Goal: Task Accomplishment & Management: Manage account settings

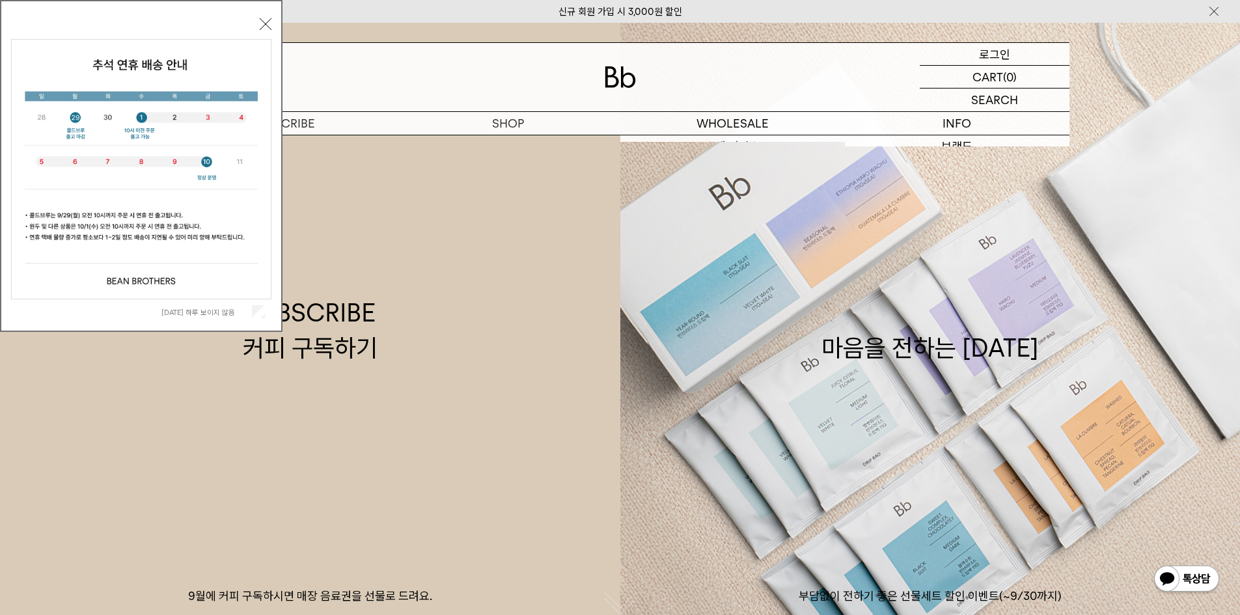
drag, startPoint x: 0, startPoint y: 0, endPoint x: 995, endPoint y: 60, distance: 996.9
click at [995, 60] on p "로그인" at bounding box center [994, 54] width 31 height 22
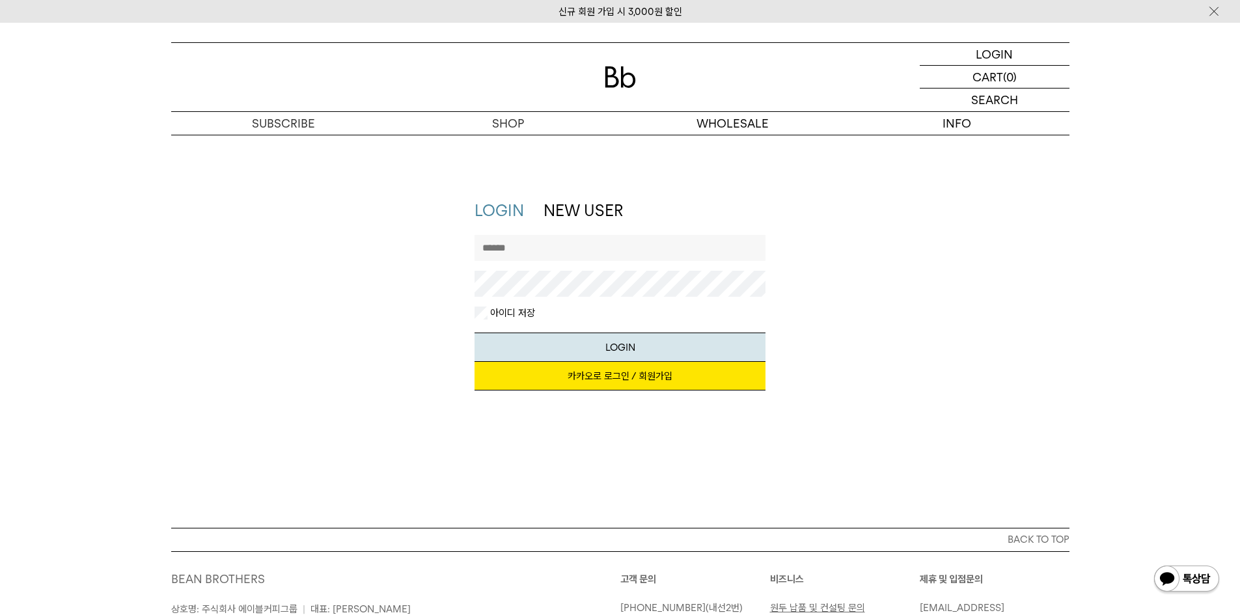
click at [610, 253] on input "text" at bounding box center [619, 248] width 291 height 26
type input "*"
type input "*********"
click at [474, 333] on button "LOGIN" at bounding box center [619, 347] width 291 height 29
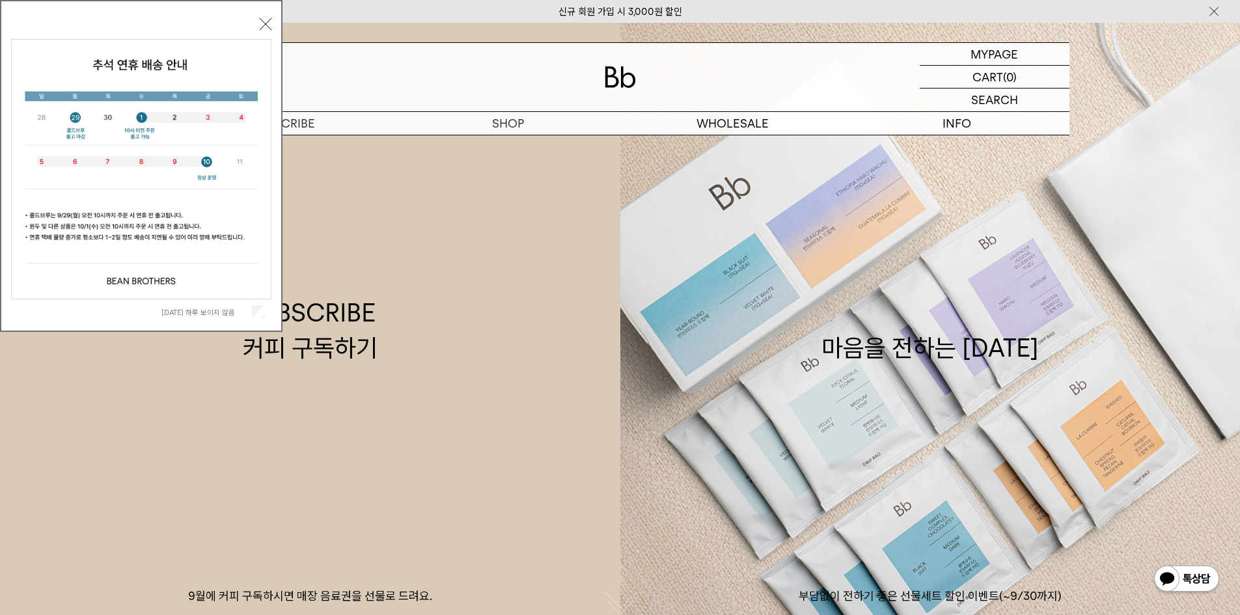
click at [261, 22] on button "닫기" at bounding box center [266, 24] width 12 height 12
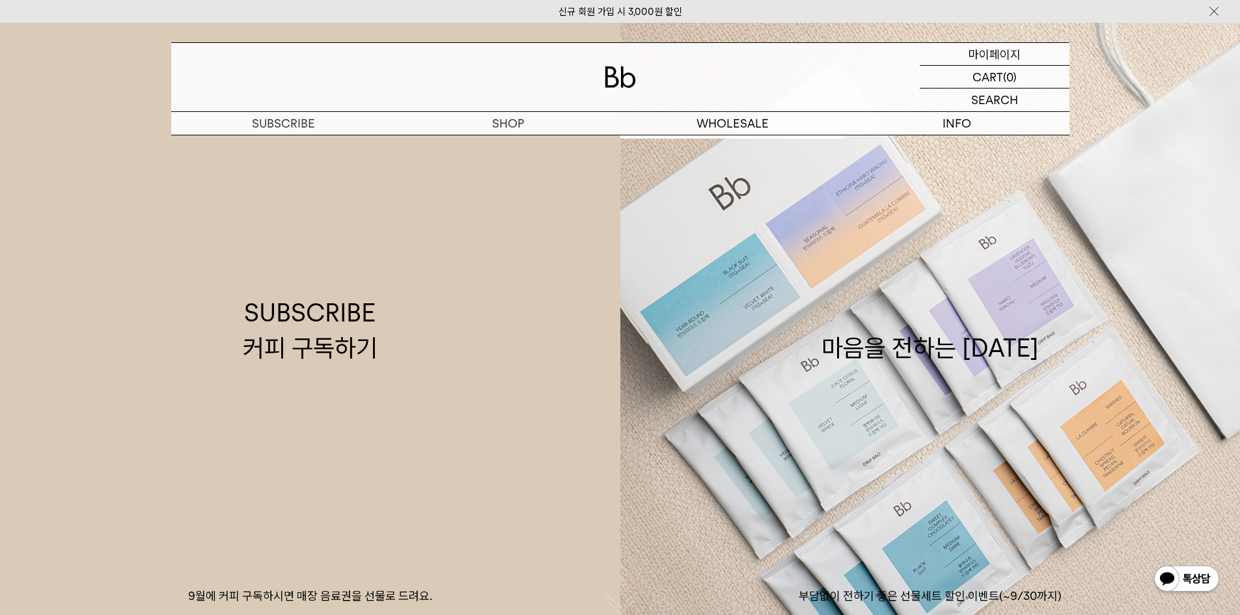
click at [1012, 55] on p "마이페이지" at bounding box center [994, 54] width 52 height 22
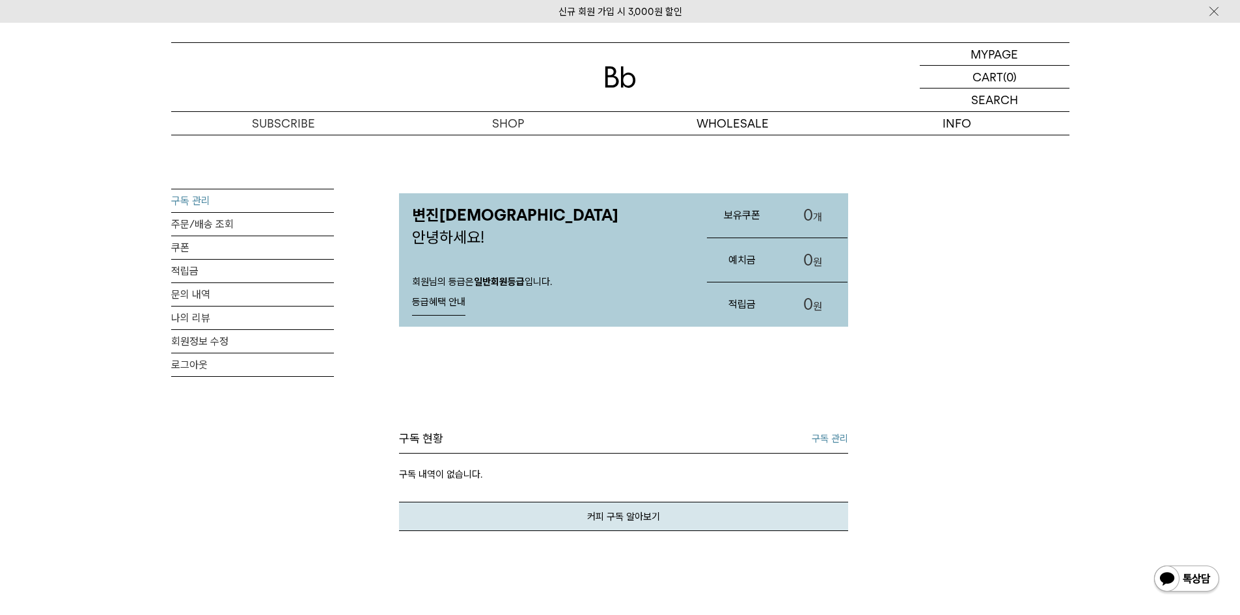
click at [235, 197] on link "구독 관리" at bounding box center [252, 200] width 163 height 23
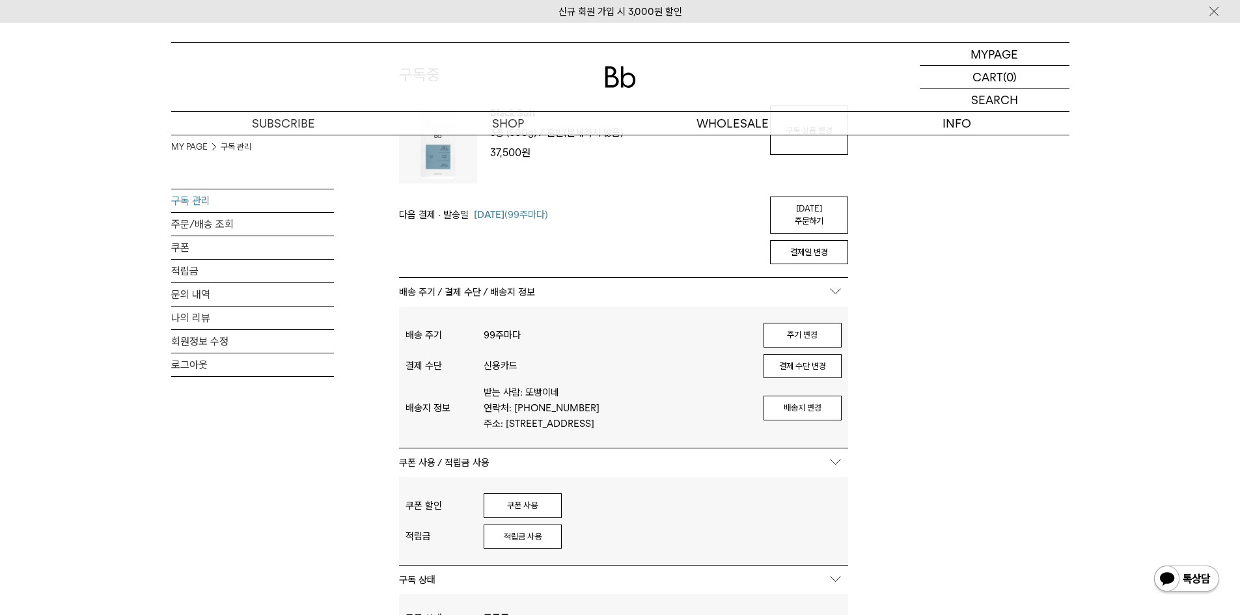
scroll to position [260, 0]
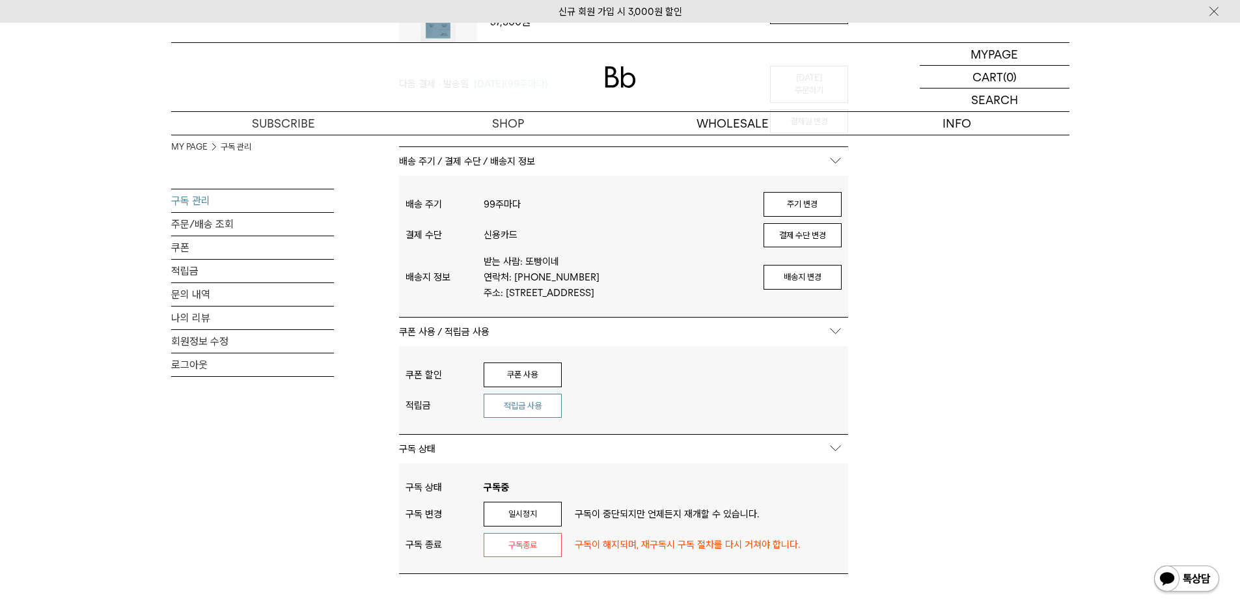
click at [536, 408] on button "적립금 사용" at bounding box center [523, 406] width 78 height 25
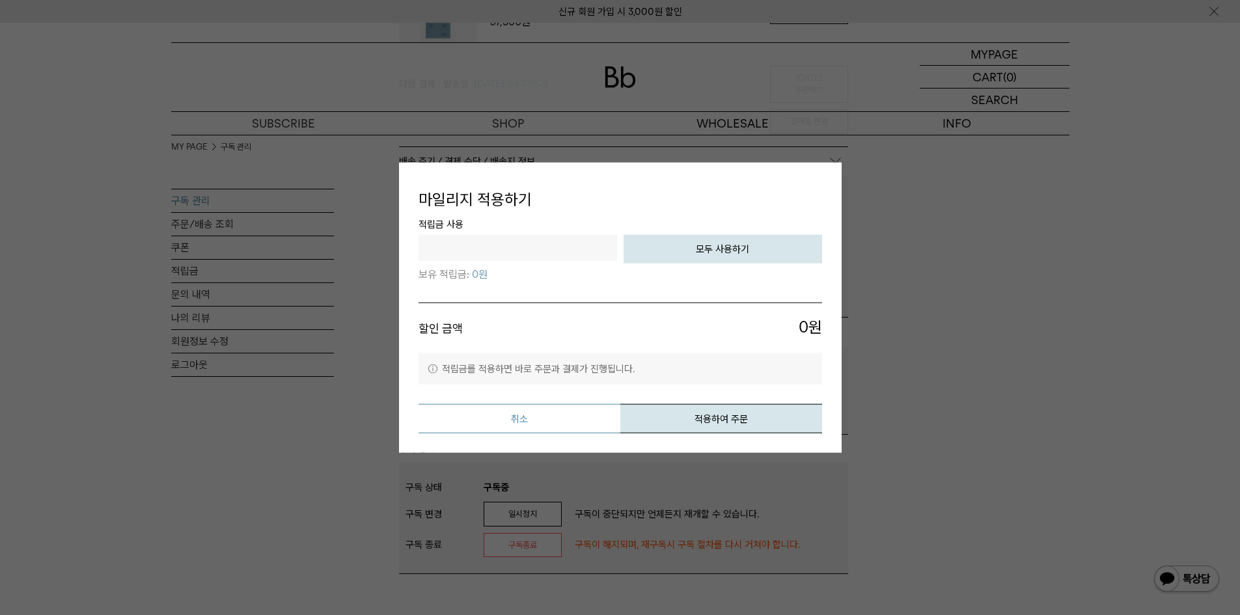
click at [565, 422] on button "취소" at bounding box center [519, 418] width 202 height 29
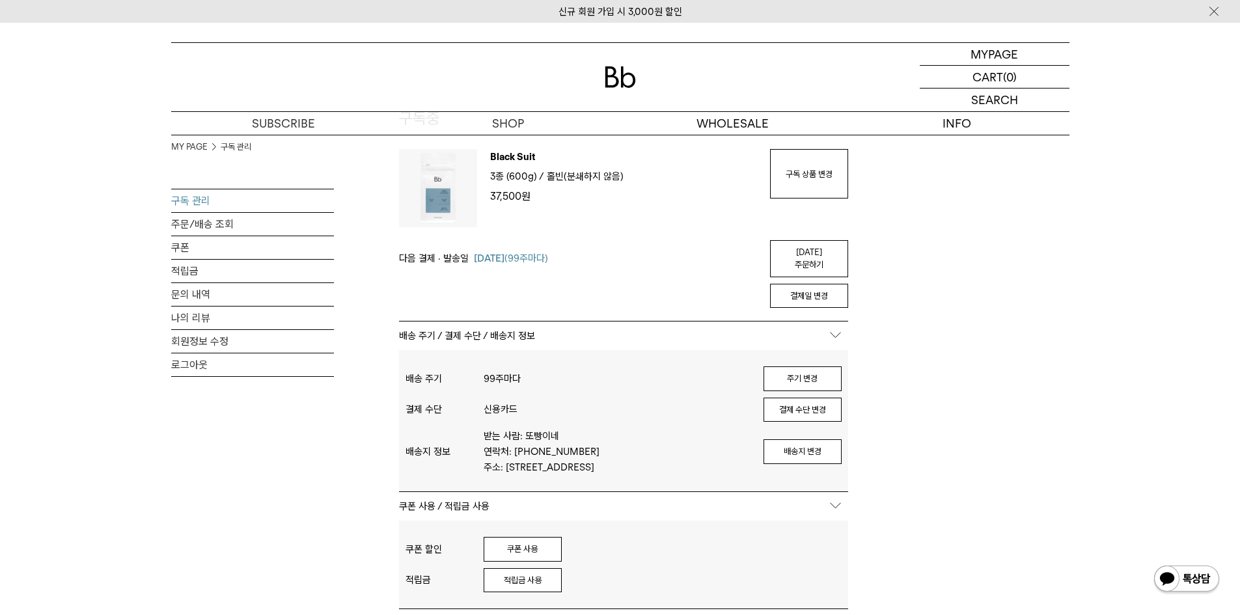
scroll to position [0, 0]
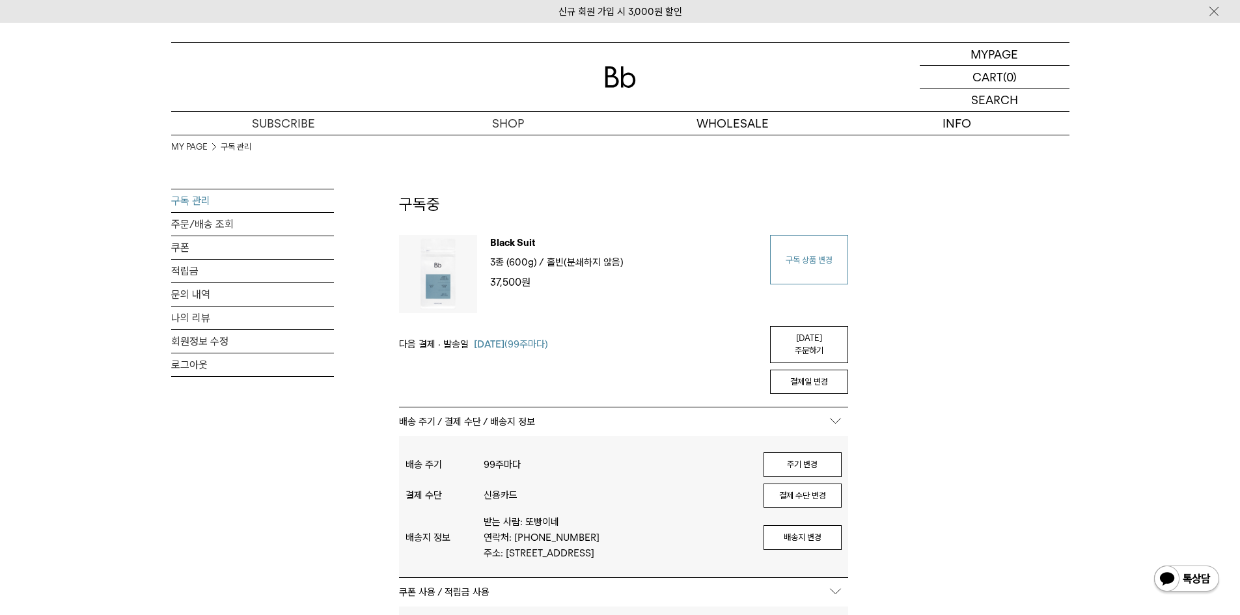
click at [822, 265] on link "구독 상품 변경" at bounding box center [809, 259] width 78 height 49
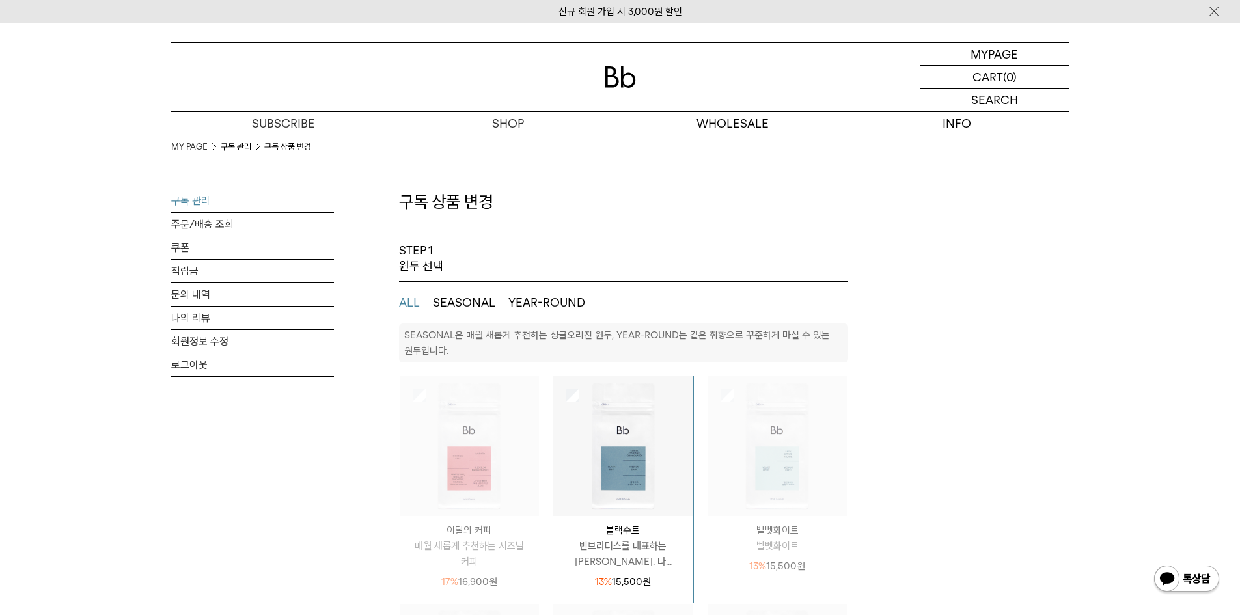
select select "**"
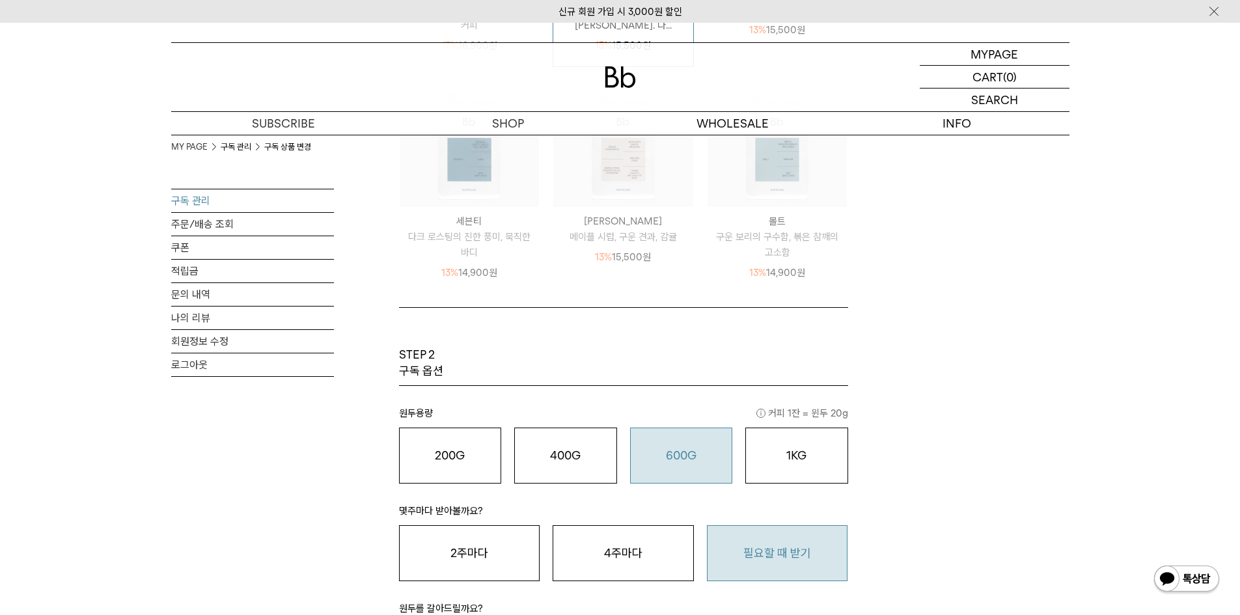
scroll to position [586, 0]
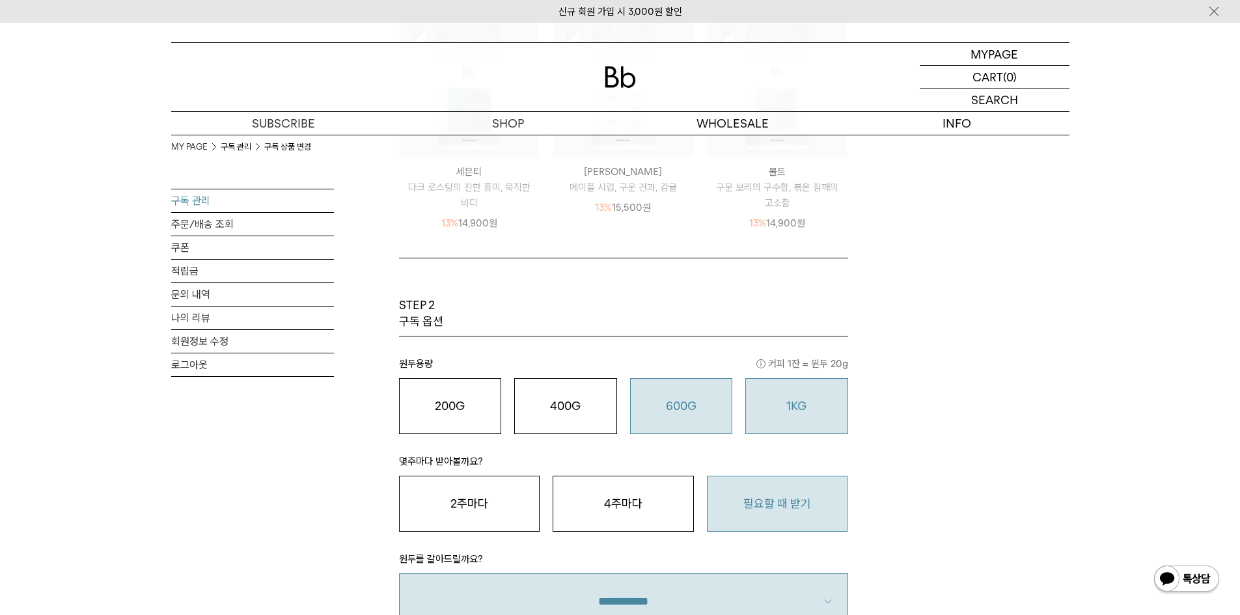
click at [807, 397] on button "1KG 49,900 원" at bounding box center [796, 406] width 103 height 56
click at [671, 397] on button "600G 43,000 원" at bounding box center [681, 406] width 103 height 56
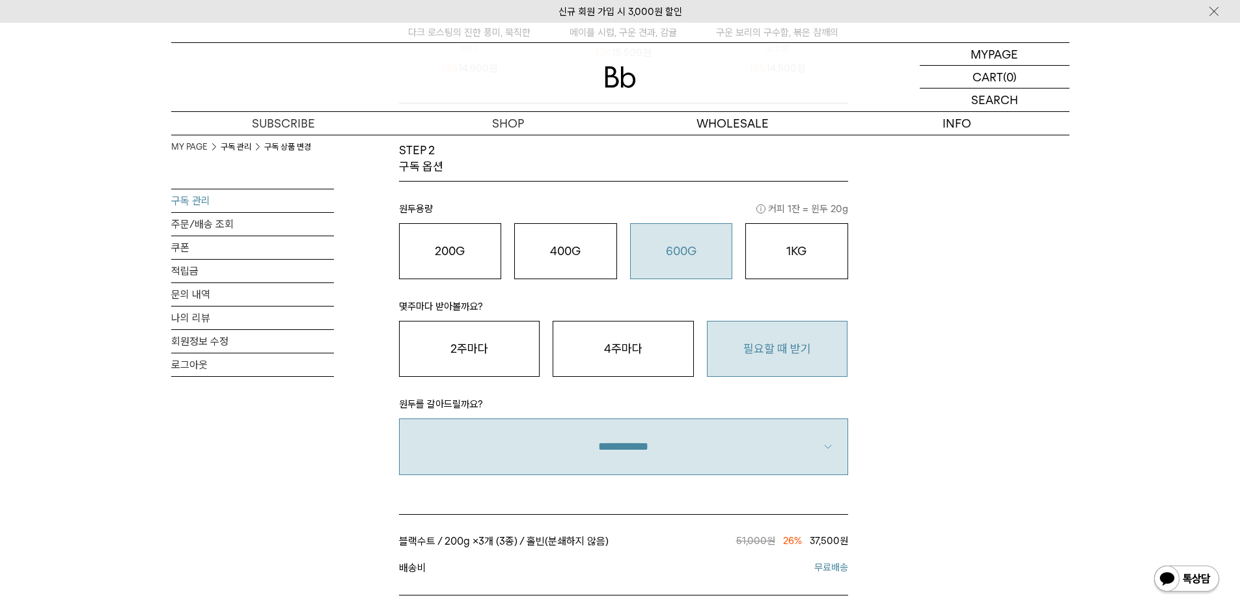
scroll to position [651, 0]
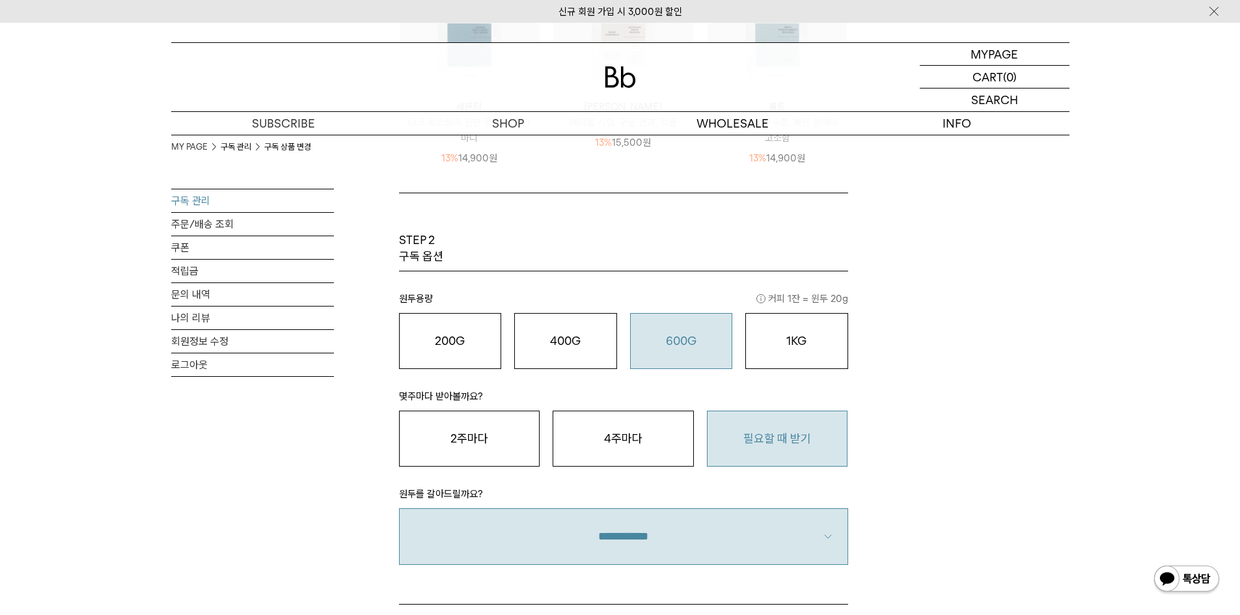
click at [992, 313] on div "MY PAGE 구독 관리 구독 상품 변경 구독 관리 주문/배송 조회 쿠폰 적립금 문의 내역 나의 리뷰 회원정보 수정 로그아웃 구독 상품 변경 …" at bounding box center [620, 143] width 898 height 1318
click at [823, 333] on div "1KG 49,900 원" at bounding box center [796, 341] width 89 height 16
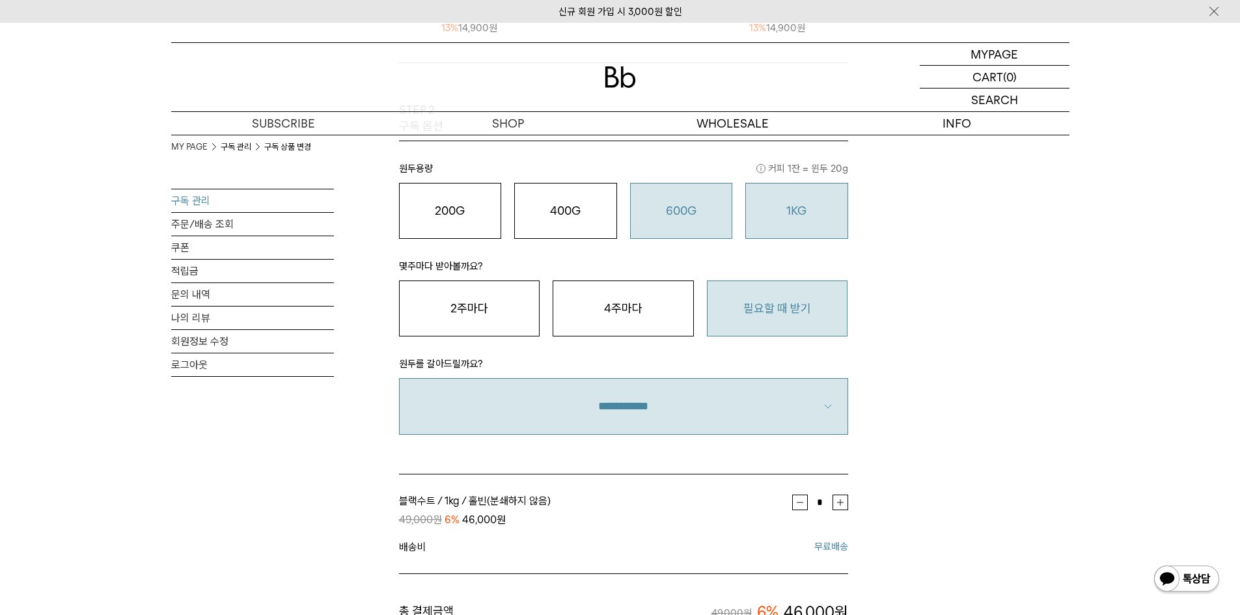
click at [692, 215] on o "600G" at bounding box center [681, 211] width 31 height 14
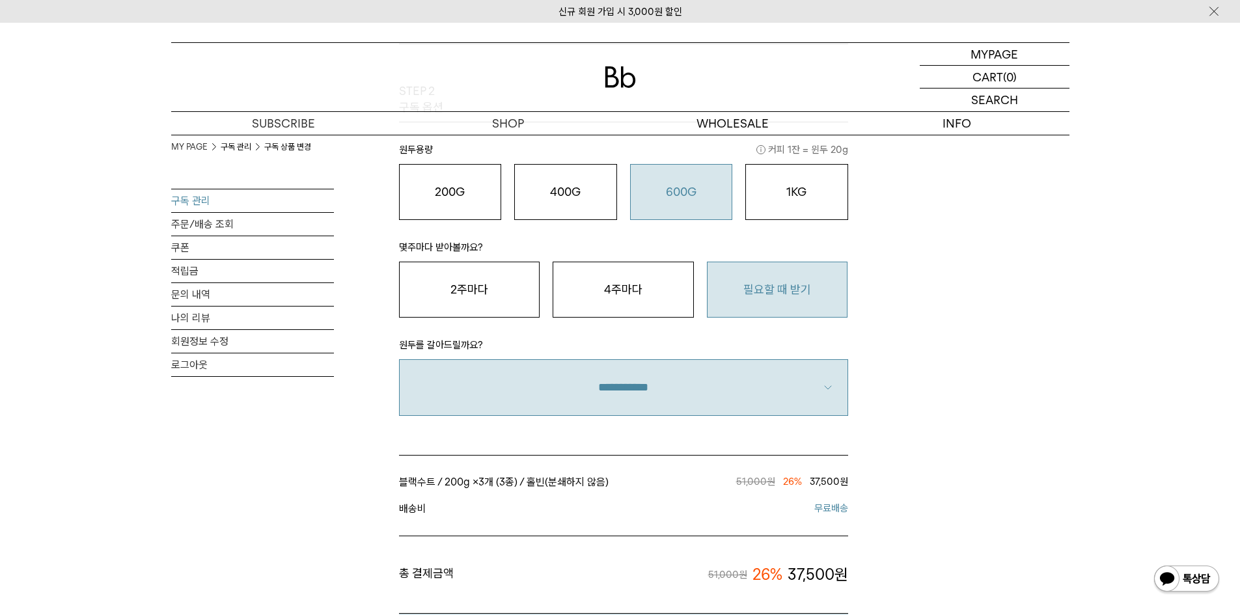
scroll to position [716, 0]
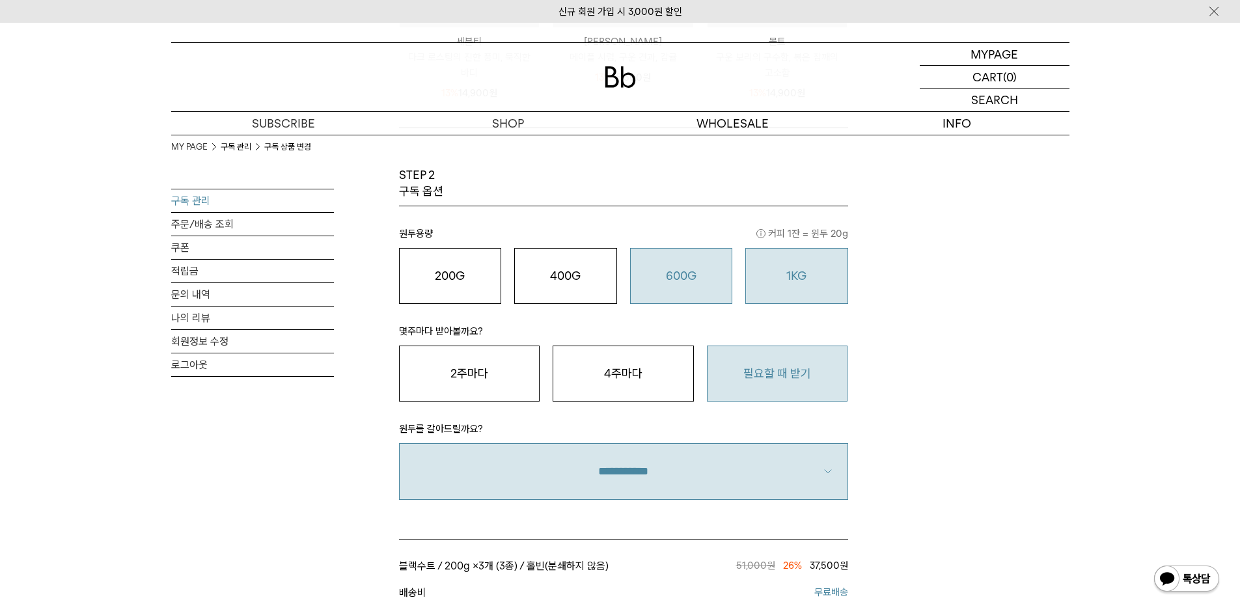
click at [793, 273] on o "1KG" at bounding box center [796, 276] width 20 height 14
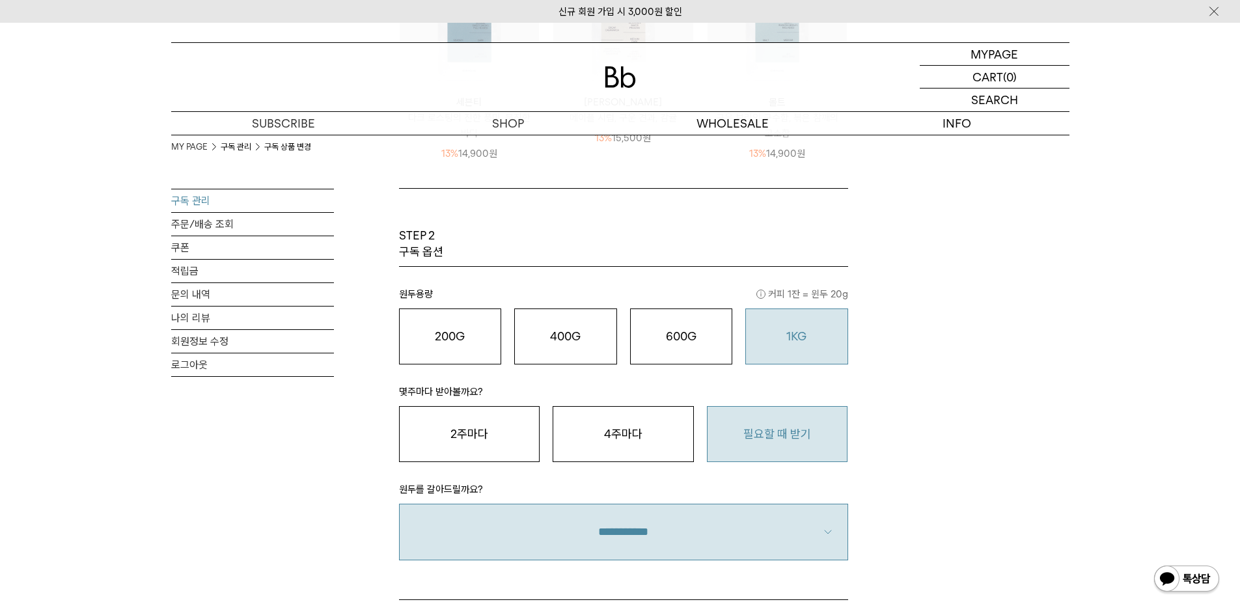
scroll to position [651, 0]
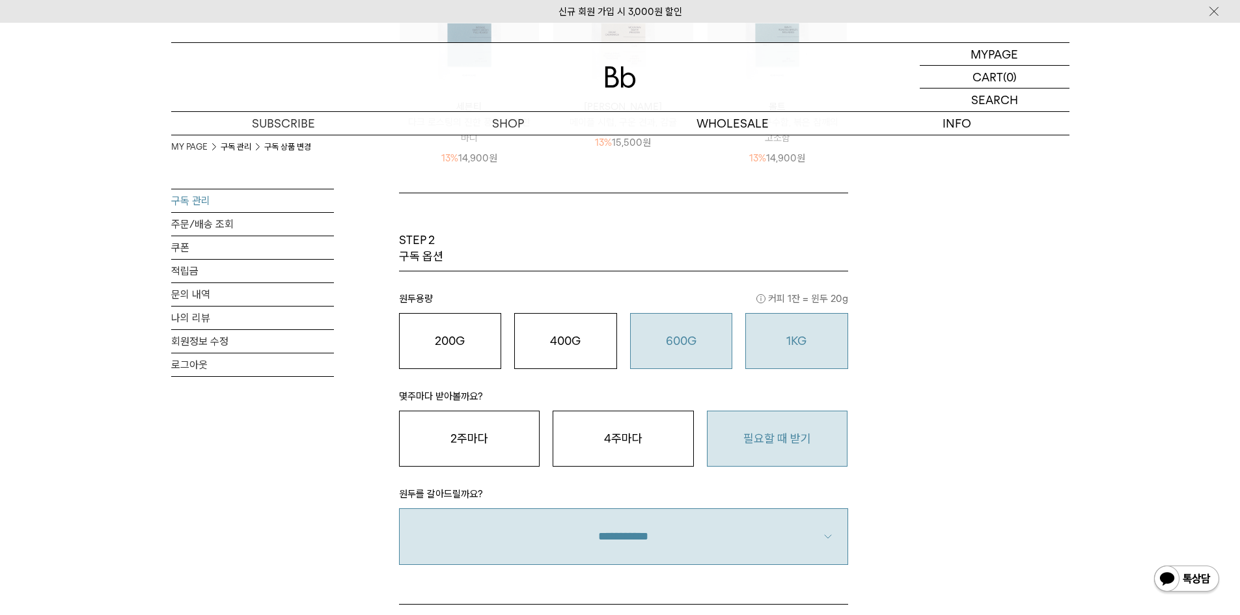
click at [677, 336] on o "600G" at bounding box center [681, 341] width 31 height 14
click at [977, 58] on p "마이페이지" at bounding box center [994, 54] width 52 height 22
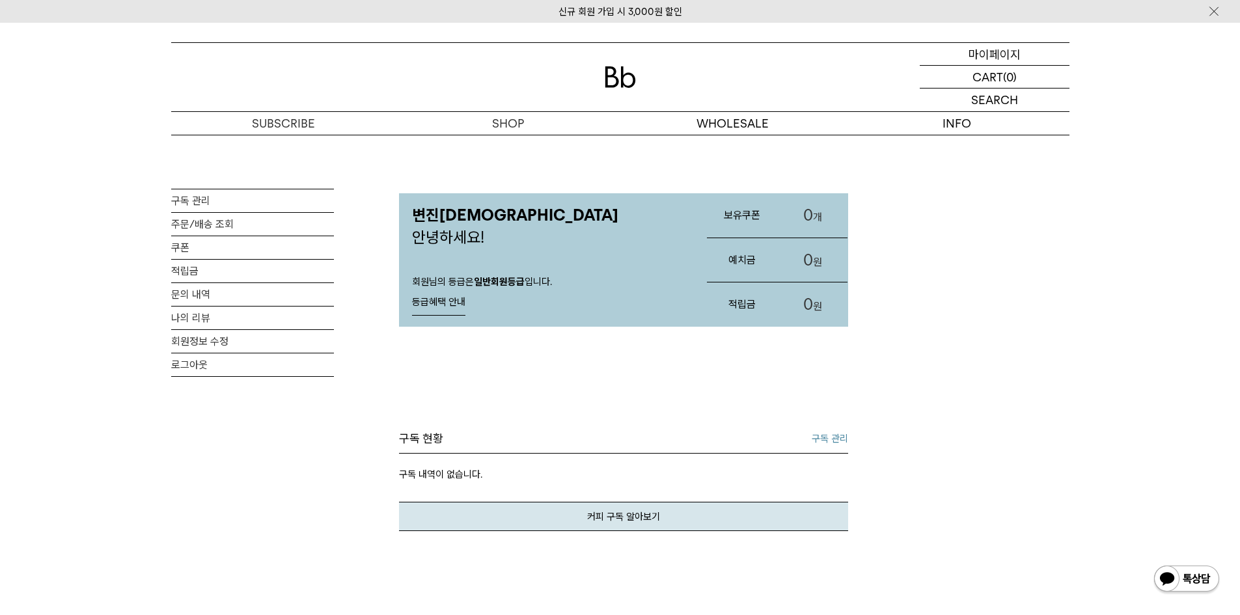
click at [983, 52] on p "마이페이지" at bounding box center [994, 54] width 52 height 22
click at [202, 204] on link "구독 관리" at bounding box center [252, 200] width 163 height 23
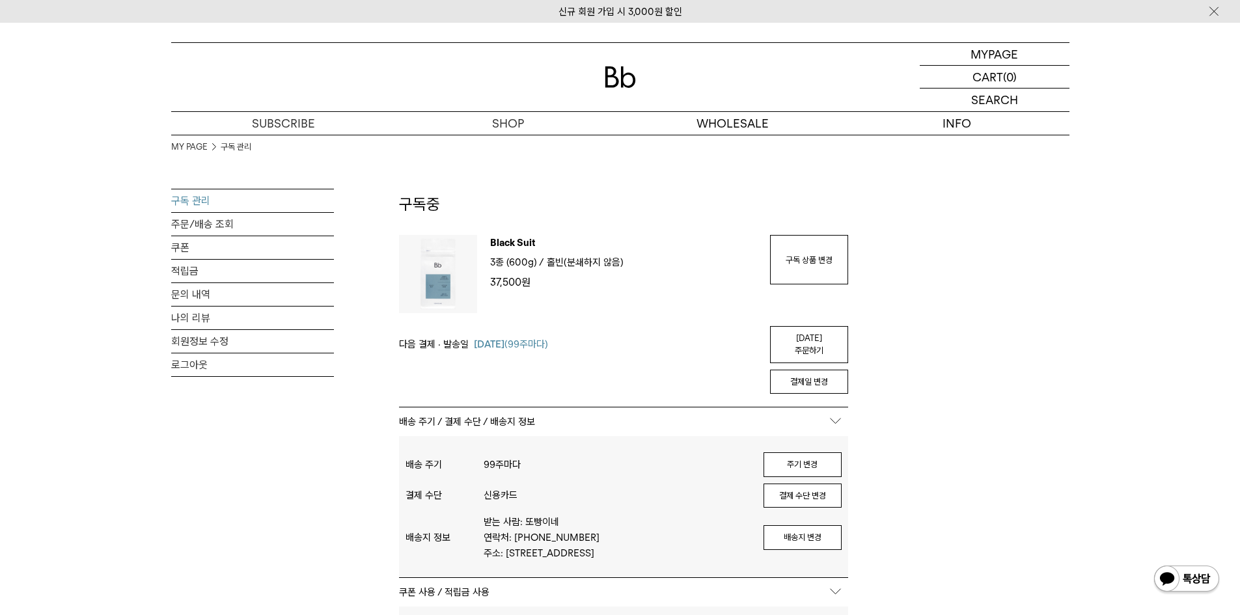
click at [1000, 386] on div "MY PAGE 구독 관리 구독 관리 주문/배송 조회 쿠폰 적립금 문의 내역 나의 리뷰 회원정보 수정 로그아웃 구독중 구독 번호 : 41227 …" at bounding box center [620, 603] width 898 height 936
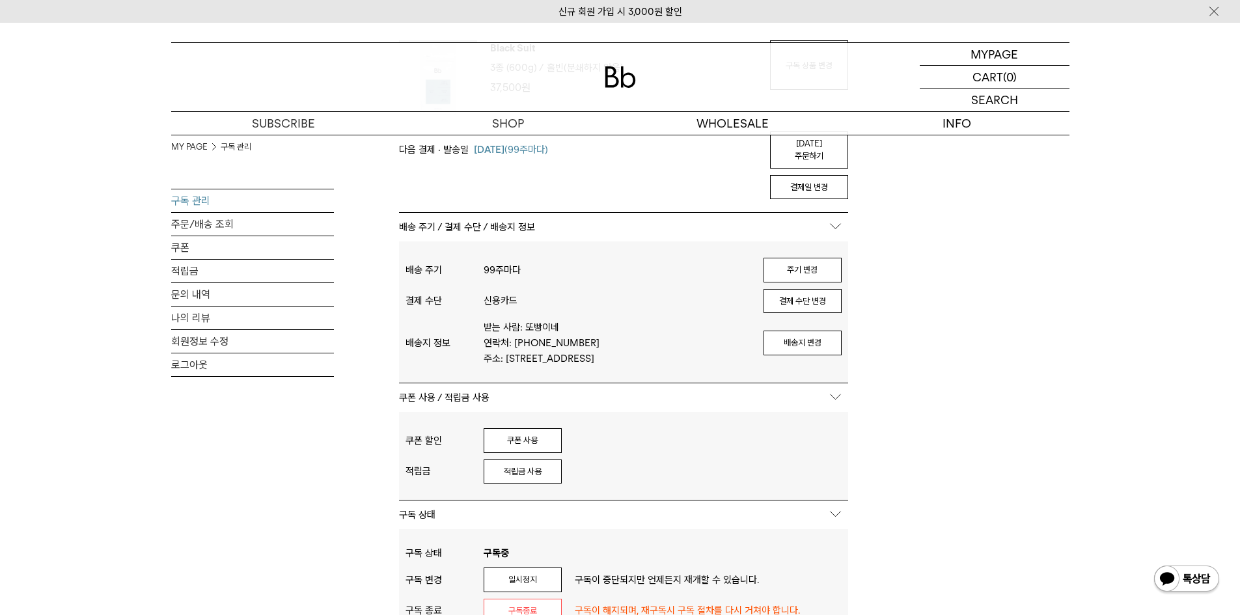
scroll to position [195, 0]
click at [523, 441] on button "쿠폰 사용" at bounding box center [523, 440] width 78 height 25
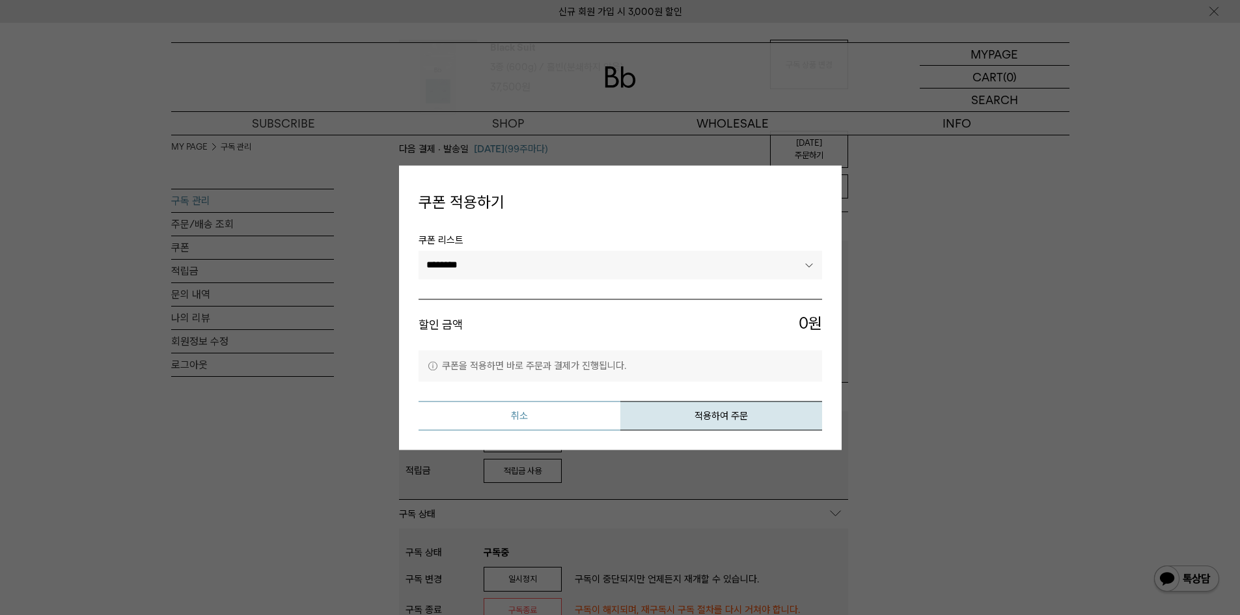
click at [549, 417] on button "취소" at bounding box center [519, 415] width 202 height 29
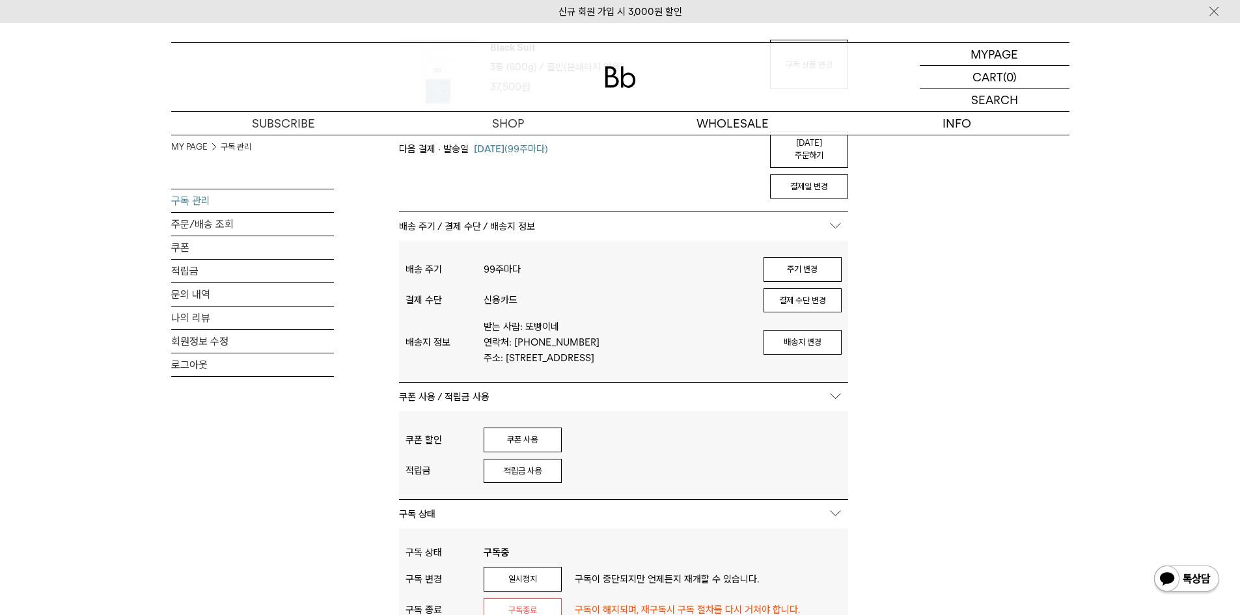
click at [1009, 395] on div "MY PAGE 구독 관리 구독 관리 주문/배송 조회 쿠폰 적립금 문의 내역 나의 리뷰 회원정보 수정 로그아웃 구독중 구독 번호 : 41227 …" at bounding box center [620, 407] width 898 height 936
click at [532, 433] on button "쿠폰 사용" at bounding box center [523, 440] width 78 height 25
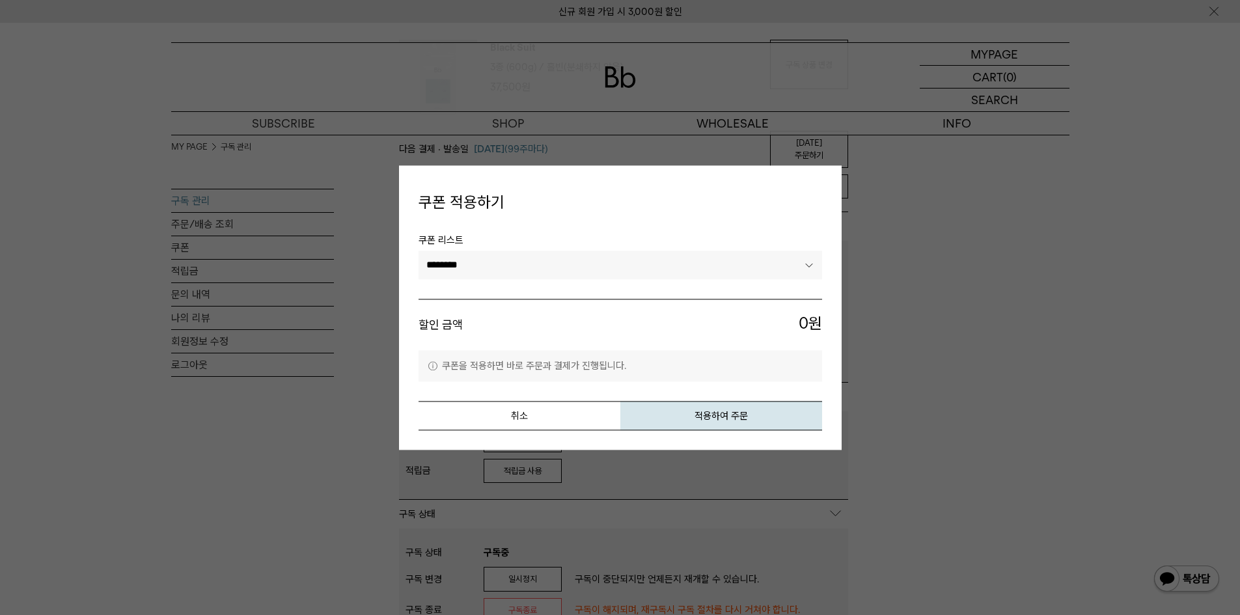
click at [473, 263] on select "********" at bounding box center [619, 265] width 403 height 29
click at [418, 251] on select "********" at bounding box center [619, 265] width 403 height 29
click at [541, 424] on button "취소" at bounding box center [519, 415] width 202 height 29
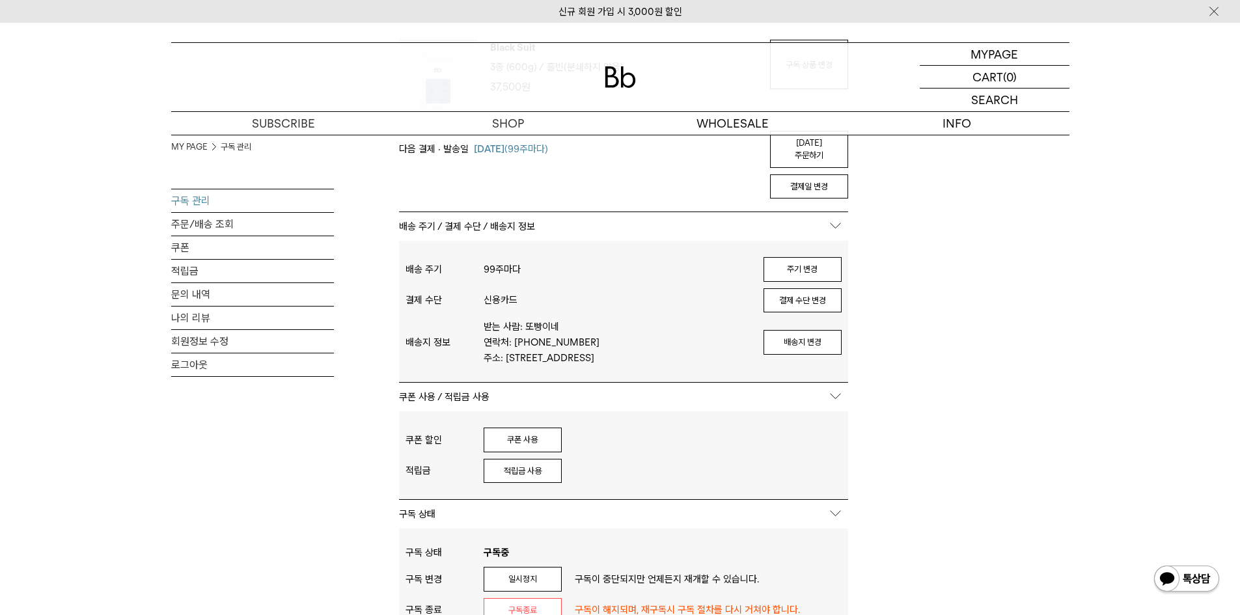
click at [1041, 355] on div "MY PAGE 구독 관리 구독 관리 주문/배송 조회 쿠폰 적립금 문의 내역 나의 리뷰 회원정보 수정 로그아웃 구독중 구독 번호 : 41227 …" at bounding box center [620, 407] width 898 height 936
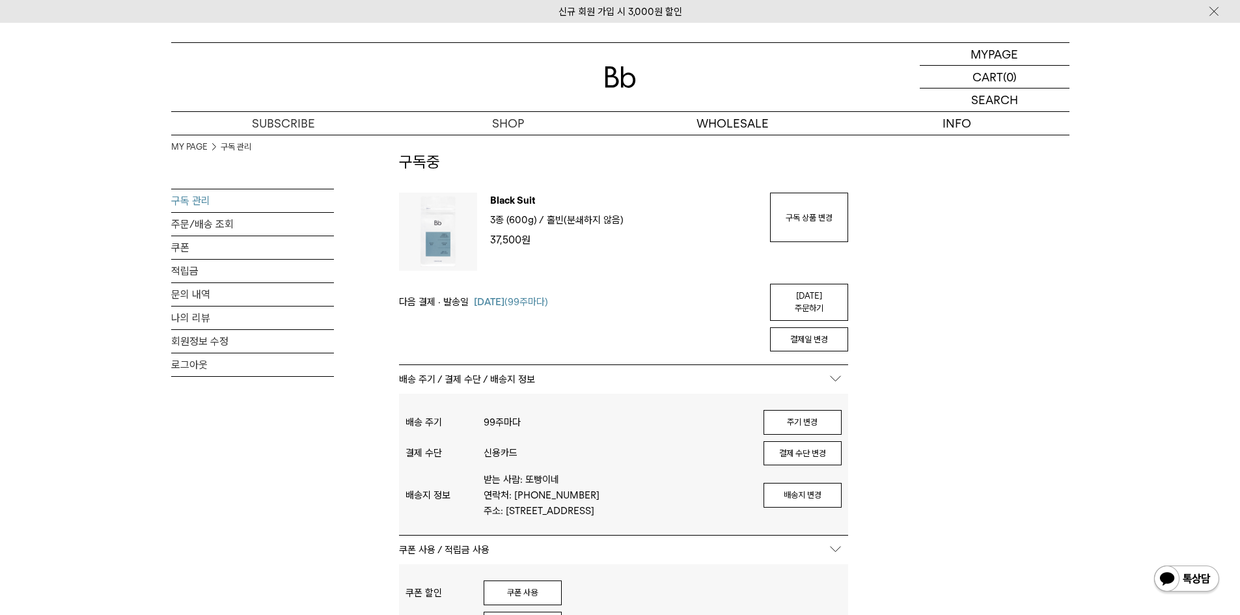
scroll to position [65, 0]
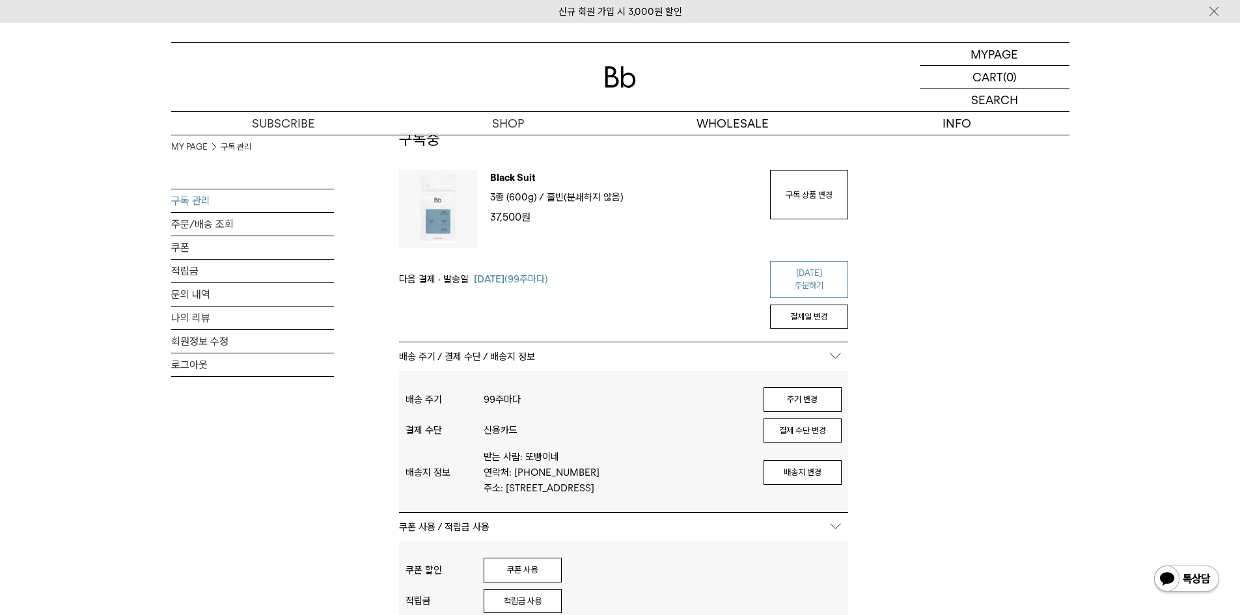
click at [797, 271] on link "[DATE] 주문하기" at bounding box center [809, 279] width 78 height 37
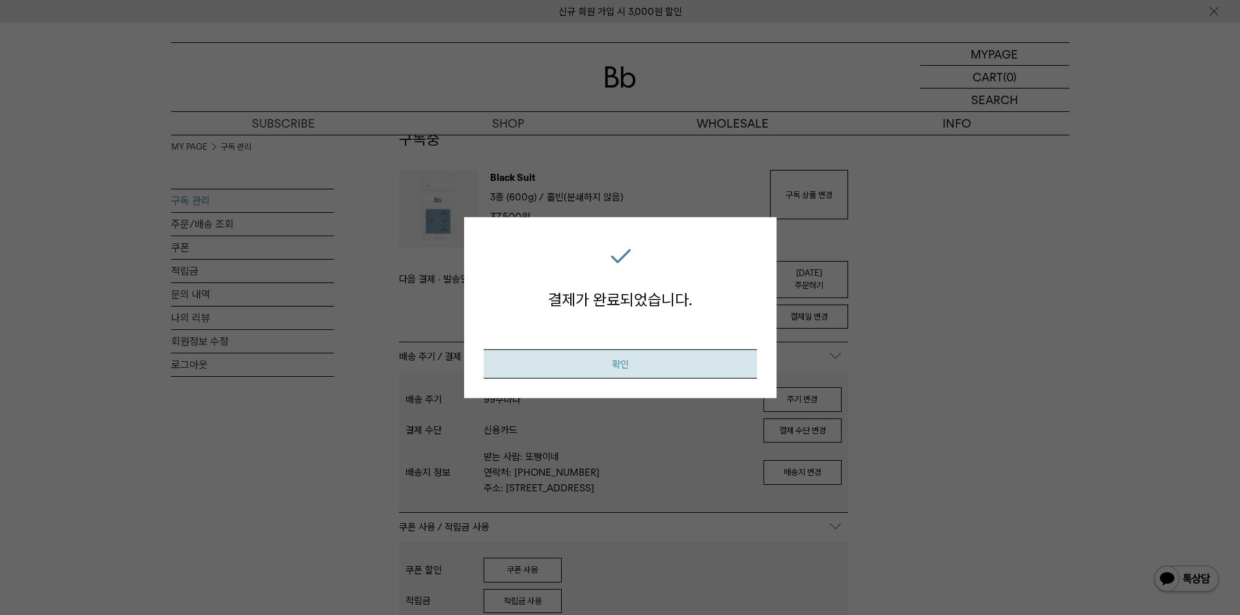
click at [718, 364] on button "확인" at bounding box center [620, 363] width 273 height 29
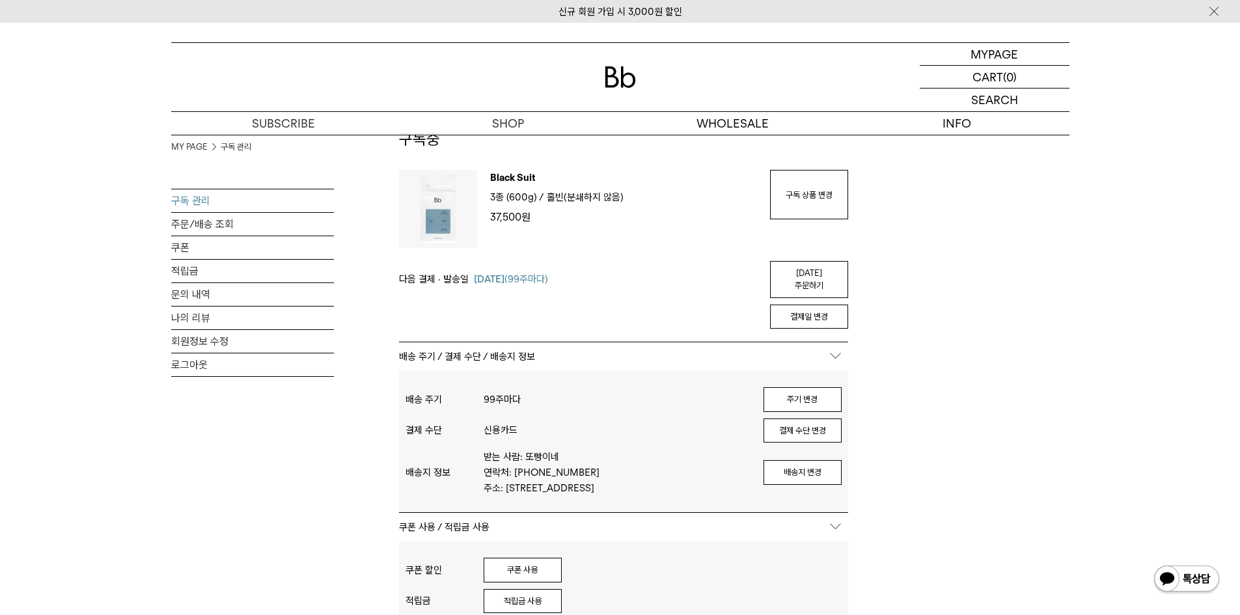
click at [288, 458] on div "MY PAGE 구독 관리 구독 관리 주문/배송 조회 쿠폰 적립금 문의 내역 나의 리뷰 회원정보 수정 로그아웃" at bounding box center [252, 341] width 163 height 305
